Goal: Task Accomplishment & Management: Use online tool/utility

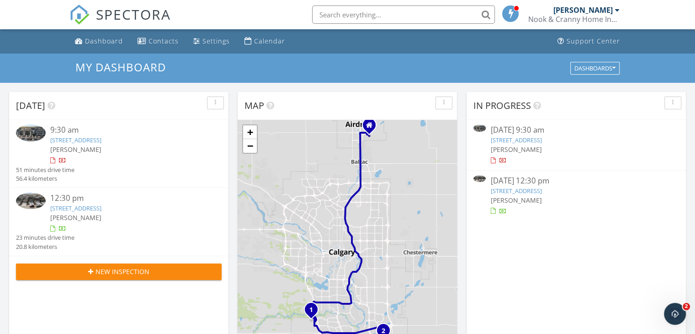
scroll to position [850, 713]
click at [101, 209] on link "57 Heartwood Ln SE, Calgary, AB T3S 0R8" at bounding box center [75, 208] width 51 height 8
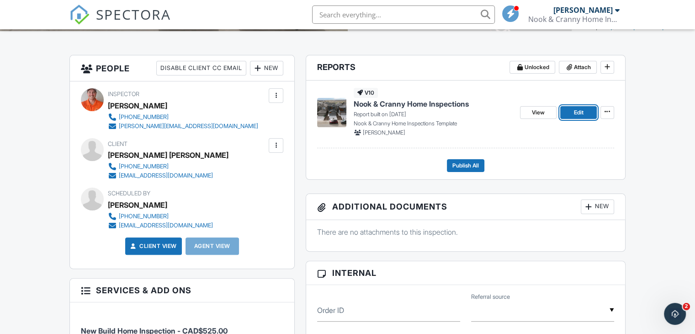
click at [582, 113] on span "Edit" at bounding box center [579, 112] width 10 height 9
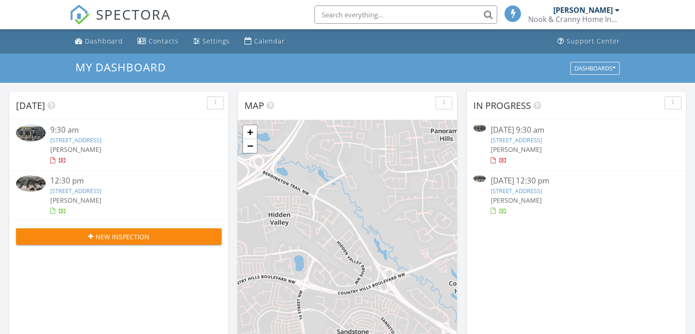
scroll to position [4, 5]
